Goal: Task Accomplishment & Management: Use online tool/utility

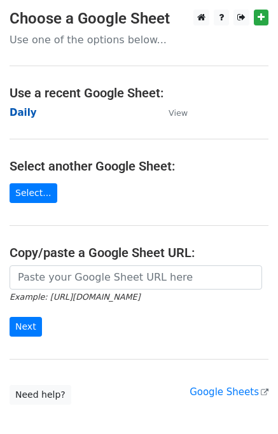
click at [32, 116] on strong "Daily" at bounding box center [23, 112] width 27 height 11
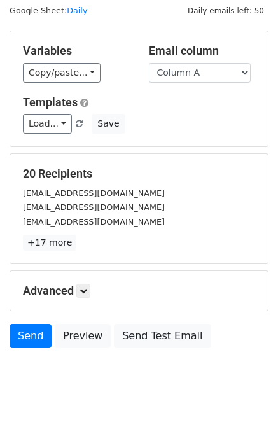
scroll to position [59, 0]
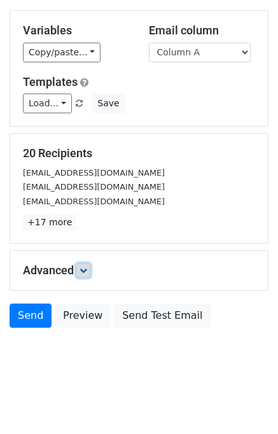
click at [90, 265] on link at bounding box center [83, 270] width 14 height 14
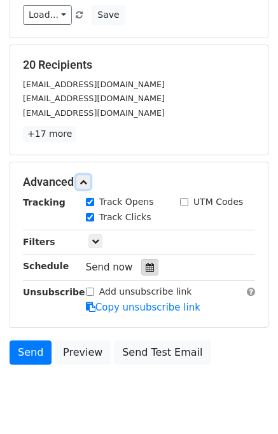
scroll to position [148, 0]
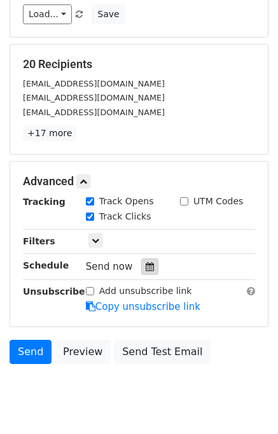
click at [146, 263] on icon at bounding box center [150, 266] width 8 height 9
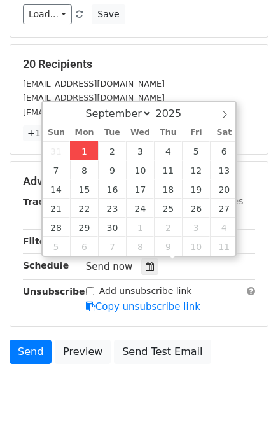
type input "2025-09-01 12:06"
type input "06"
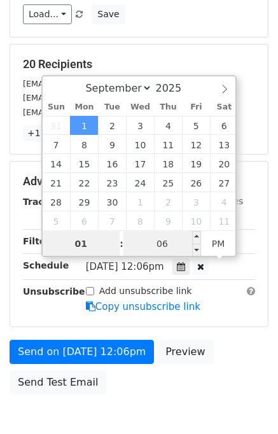
type input "01"
type input "2025-09-01 13:06"
click at [136, 241] on input "06" at bounding box center [162, 243] width 78 height 25
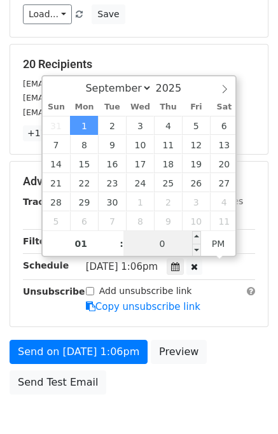
type input "00"
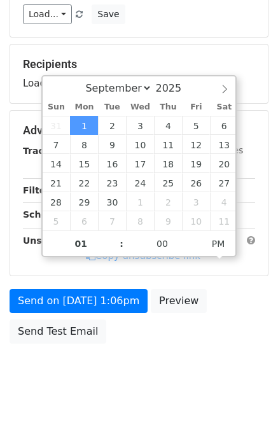
type input "2025-09-01 13:00"
click at [237, 336] on div "Send on Sep 1 at 1:06pm Preview Send Test Email" at bounding box center [139, 319] width 278 height 61
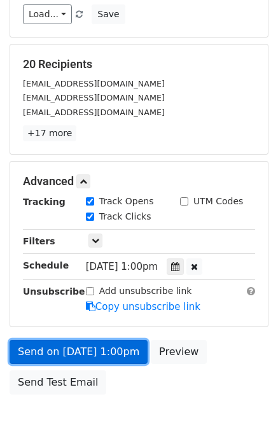
click at [88, 347] on link "Send on Sep 1 at 1:00pm" at bounding box center [79, 352] width 138 height 24
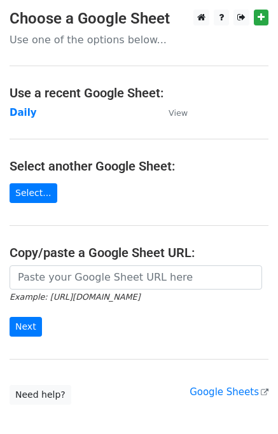
click at [32, 110] on td "Daily" at bounding box center [83, 113] width 146 height 15
click at [25, 114] on strong "Daily" at bounding box center [23, 112] width 27 height 11
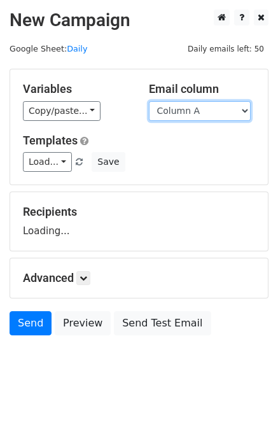
click at [219, 113] on select "Column A Column B Column C Column D Column E" at bounding box center [200, 111] width 102 height 20
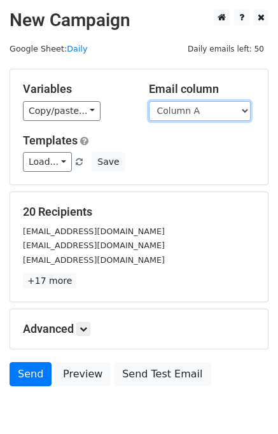
drag, startPoint x: 207, startPoint y: 111, endPoint x: 209, endPoint y: 119, distance: 7.7
click at [207, 111] on select "Column A Column B Column C Column D Column E" at bounding box center [200, 111] width 102 height 20
select select "Column B"
click at [149, 101] on select "Column A Column B Column C Column D Column E" at bounding box center [200, 111] width 102 height 20
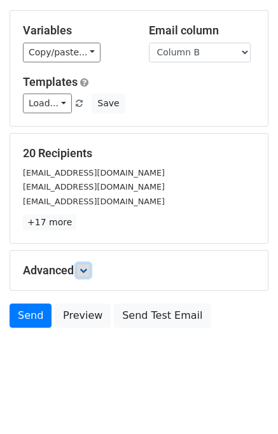
click at [87, 269] on icon at bounding box center [83, 270] width 8 height 8
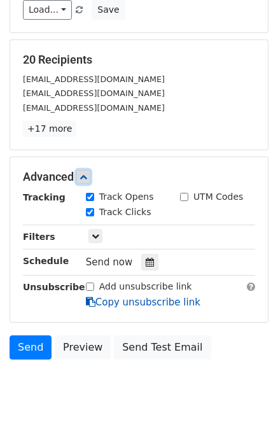
scroll to position [153, 0]
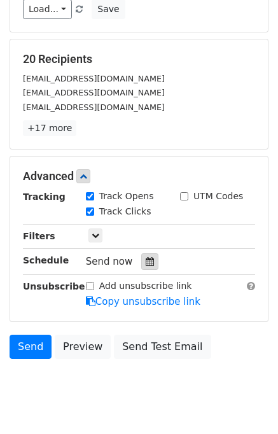
click at [146, 261] on icon at bounding box center [150, 261] width 8 height 9
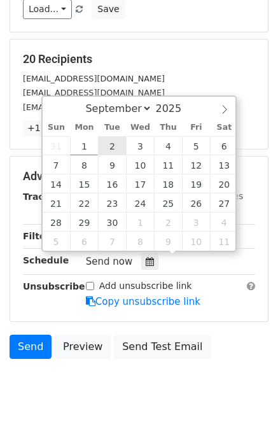
type input "2025-09-02 12:00"
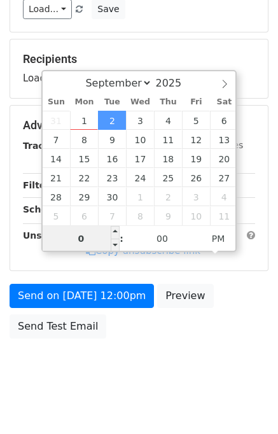
type input "02"
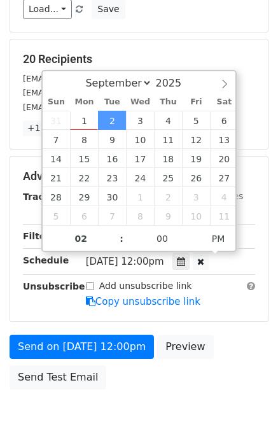
type input "2025-09-02 14:00"
click at [227, 347] on div "Send on Sep 2 at 12:00pm Preview Send Test Email" at bounding box center [139, 365] width 278 height 61
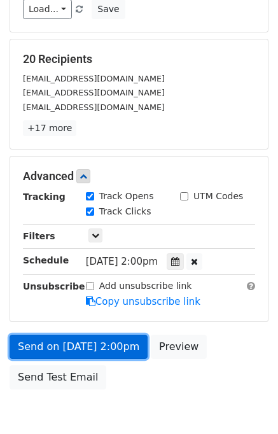
click at [43, 339] on link "Send on Sep 2 at 2:00pm" at bounding box center [79, 347] width 138 height 24
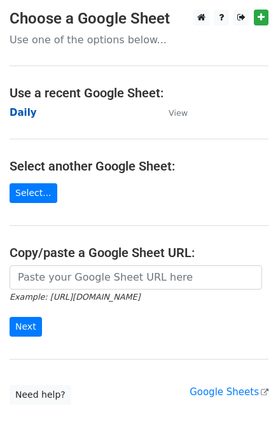
click at [20, 114] on strong "Daily" at bounding box center [23, 112] width 27 height 11
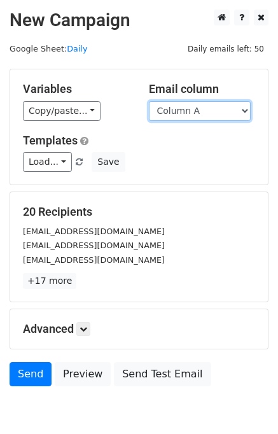
click at [195, 114] on select "Column A Column B Column C Column D Column E" at bounding box center [200, 111] width 102 height 20
select select "Column C"
click at [149, 101] on select "Column A Column B Column C Column D Column E" at bounding box center [200, 111] width 102 height 20
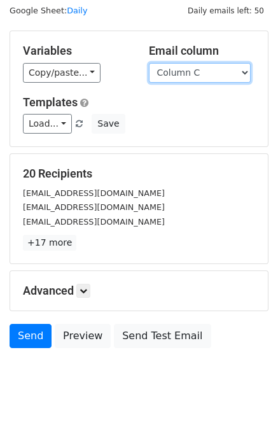
scroll to position [59, 0]
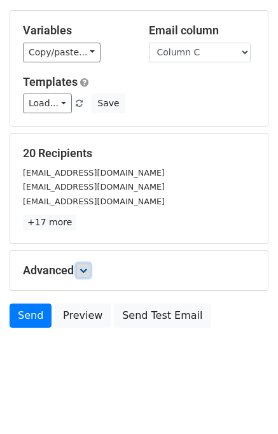
click at [90, 270] on link at bounding box center [83, 270] width 14 height 14
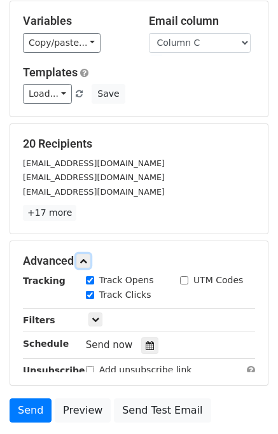
scroll to position [174, 0]
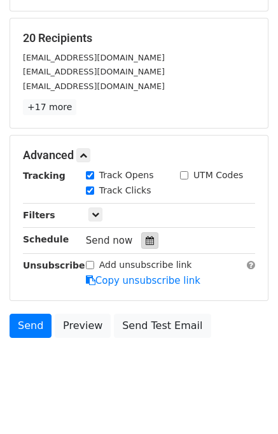
click at [144, 245] on div at bounding box center [149, 240] width 17 height 17
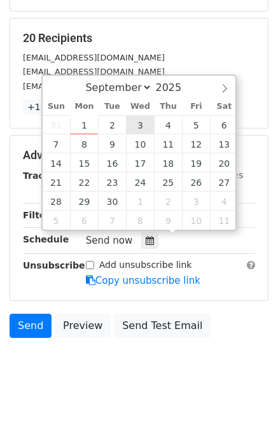
type input "2025-09-03 12:00"
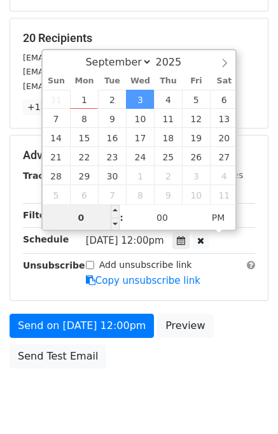
type input "03"
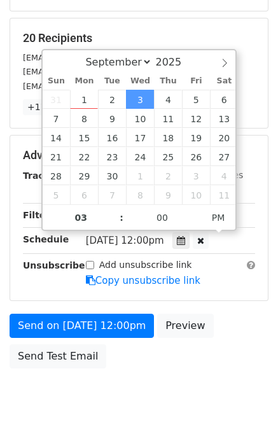
type input "2025-09-03 15:00"
click at [239, 331] on div "Send on Sep 3 at 12:00pm Preview Send Test Email" at bounding box center [139, 344] width 278 height 61
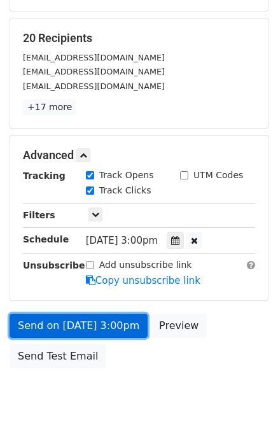
click at [68, 321] on link "Send on Sep 3 at 3:00pm" at bounding box center [79, 326] width 138 height 24
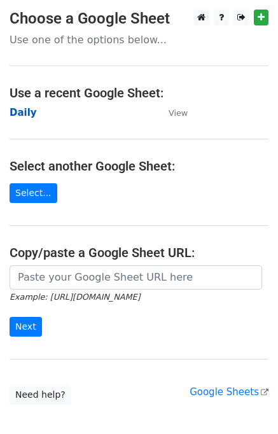
click at [24, 118] on strong "Daily" at bounding box center [23, 112] width 27 height 11
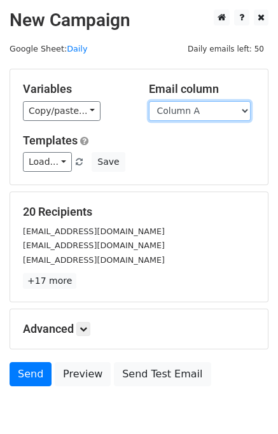
click at [223, 111] on select "Column A Column B Column C Column D Column E" at bounding box center [200, 111] width 102 height 20
select select "Column D"
click at [149, 101] on select "Column A Column B Column C Column D Column E" at bounding box center [200, 111] width 102 height 20
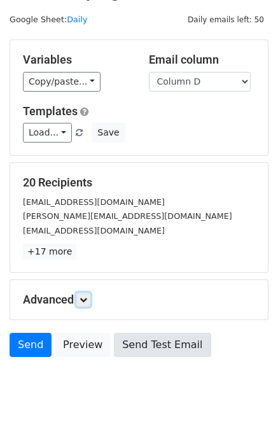
scroll to position [59, 0]
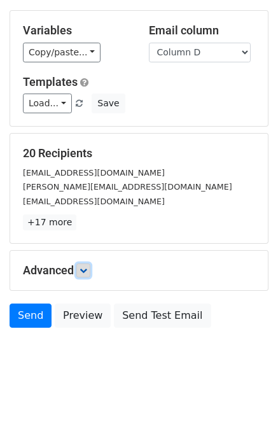
click at [87, 273] on link at bounding box center [83, 270] width 14 height 14
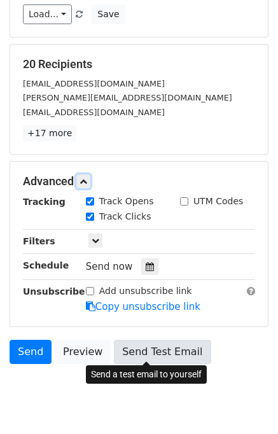
scroll to position [183, 0]
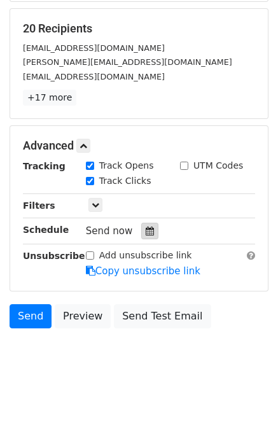
click at [146, 229] on icon at bounding box center [150, 230] width 8 height 9
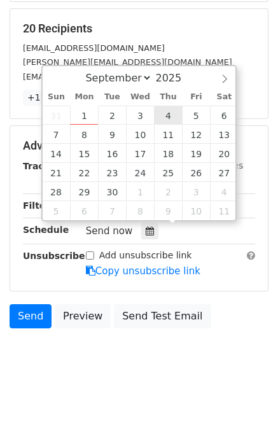
type input "2025-09-04 12:00"
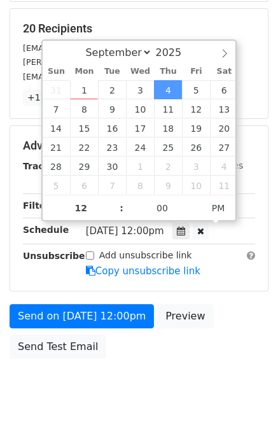
drag, startPoint x: 118, startPoint y: 251, endPoint x: 237, endPoint y: 327, distance: 140.8
click at [237, 327] on div "Send on Sep 4 at 12:00pm Preview Send Test Email" at bounding box center [139, 334] width 278 height 61
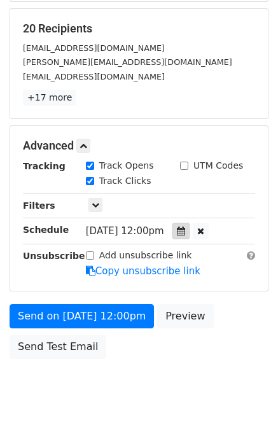
click at [185, 232] on icon at bounding box center [181, 230] width 8 height 9
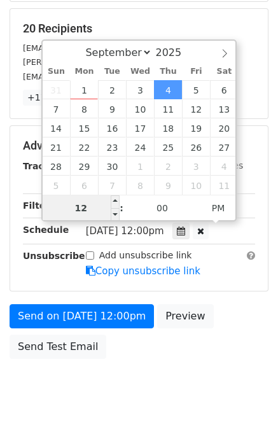
click at [97, 204] on input "12" at bounding box center [82, 207] width 78 height 25
type input "04"
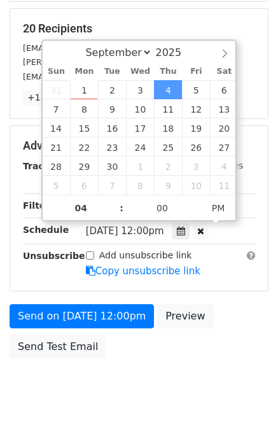
type input "2025-09-04 16:00"
click at [247, 367] on body "New Campaign Daily emails left: 50 Google Sheet: Daily Variables Copy/paste... …" at bounding box center [139, 121] width 278 height 590
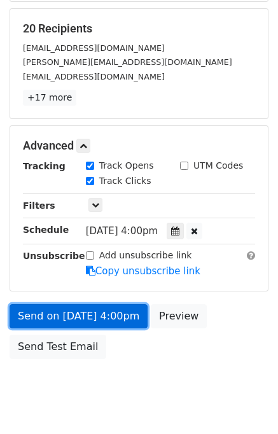
click at [61, 315] on link "Send on Sep 4 at 4:00pm" at bounding box center [79, 316] width 138 height 24
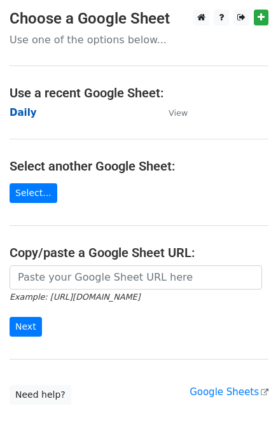
click at [13, 116] on strong "Daily" at bounding box center [23, 112] width 27 height 11
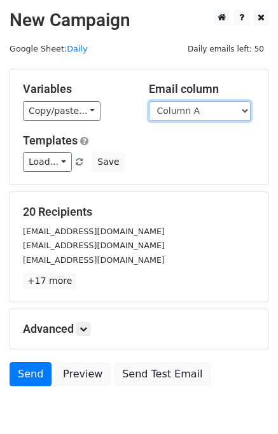
click at [202, 113] on select "Column A Column B Column C Column D Column E" at bounding box center [200, 111] width 102 height 20
select select "Column E"
click at [149, 101] on select "Column A Column B Column C Column D Column E" at bounding box center [200, 111] width 102 height 20
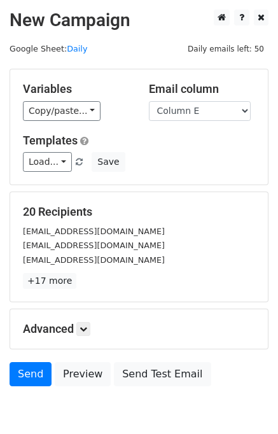
drag, startPoint x: 76, startPoint y: 297, endPoint x: 79, endPoint y: 321, distance: 23.7
click at [78, 319] on form "Variables Copy/paste... {{Column A}} {{Column B}} {{Column C}} {{Column D}} {{C…" at bounding box center [139, 231] width 259 height 324
click at [85, 327] on icon at bounding box center [83, 329] width 8 height 8
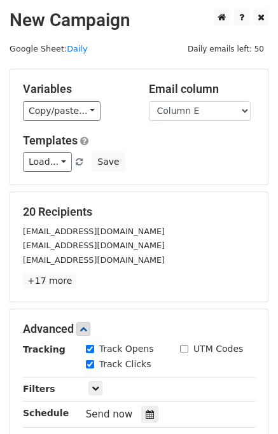
click at [139, 321] on div "Advanced Tracking Track Opens UTM Codes Track Clicks Filters Only include sprea…" at bounding box center [139, 391] width 258 height 165
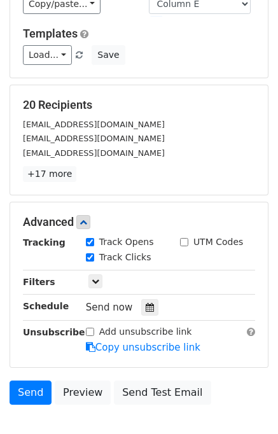
scroll to position [183, 0]
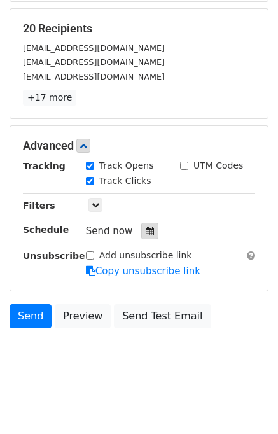
click at [146, 232] on icon at bounding box center [150, 230] width 8 height 9
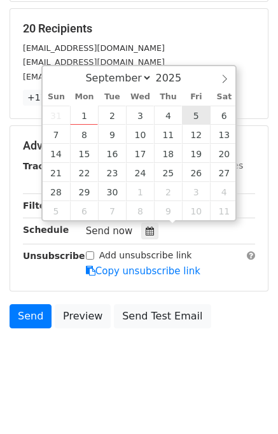
type input "[DATE] 12:00"
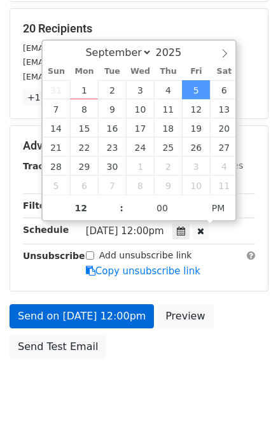
drag, startPoint x: 99, startPoint y: 223, endPoint x: 74, endPoint y: 301, distance: 81.3
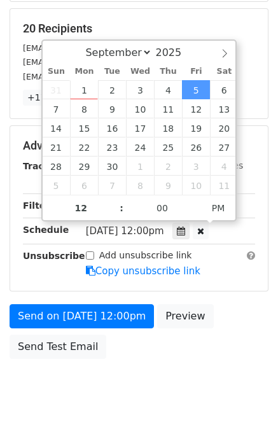
drag, startPoint x: 74, startPoint y: 301, endPoint x: 205, endPoint y: 396, distance: 162.1
click at [206, 396] on body "New Campaign Daily emails left: 50 Google Sheet: Daily Variables Copy/paste... …" at bounding box center [139, 121] width 278 height 590
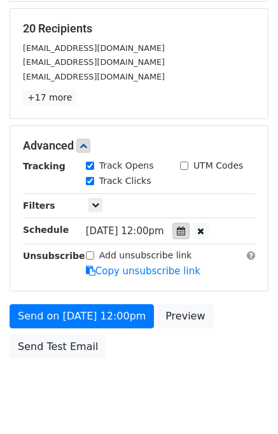
click at [180, 227] on icon at bounding box center [181, 230] width 8 height 9
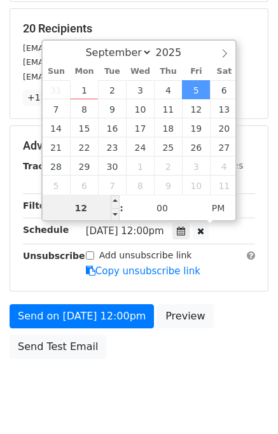
click at [92, 210] on input "12" at bounding box center [82, 207] width 78 height 25
type input "05"
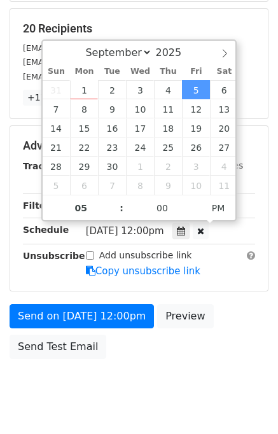
type input "[DATE] 17:00"
click at [242, 352] on div "Send on [DATE] 12:00pm Preview Send Test Email" at bounding box center [139, 334] width 278 height 61
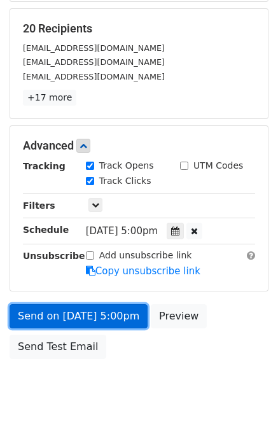
click at [53, 315] on link "Send on [DATE] 5:00pm" at bounding box center [79, 316] width 138 height 24
